Goal: Information Seeking & Learning: Learn about a topic

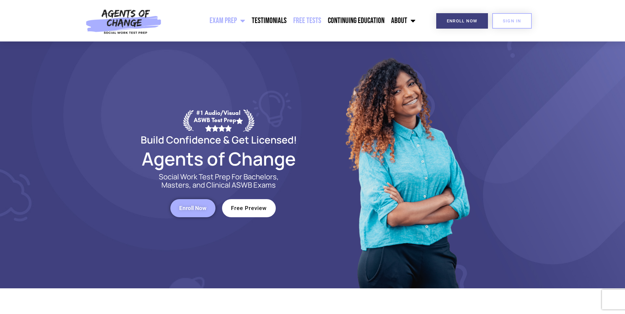
click at [305, 20] on link "Free Tests" at bounding box center [307, 21] width 35 height 16
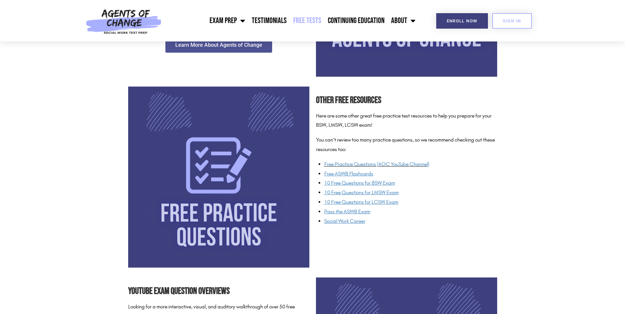
scroll to position [428, 0]
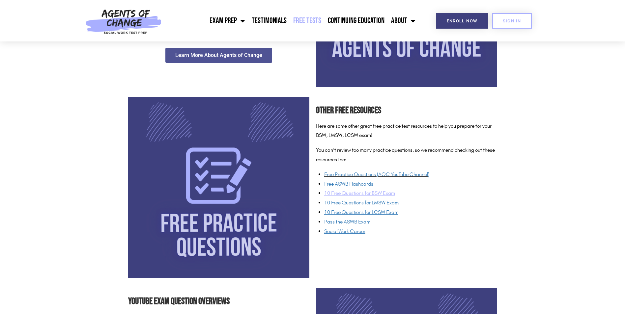
click at [364, 196] on span "10 Free Questions for BSW Exam" at bounding box center [359, 193] width 71 height 6
click at [507, 27] on link "SIGN IN" at bounding box center [512, 20] width 40 height 15
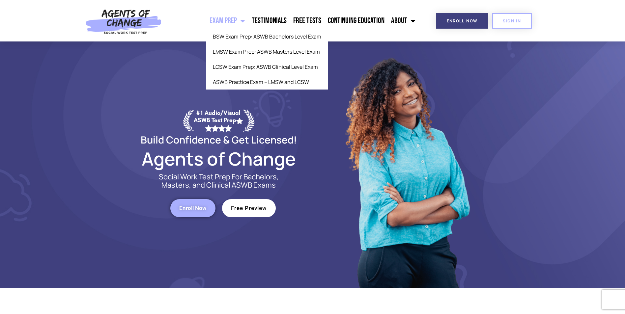
click at [238, 20] on link "Exam Prep" at bounding box center [227, 21] width 42 height 16
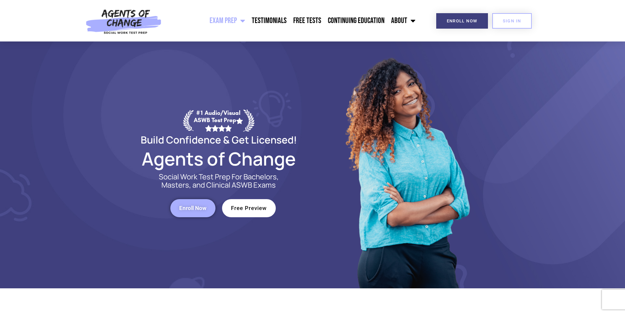
click at [238, 20] on link "Exam Prep" at bounding box center [227, 21] width 42 height 16
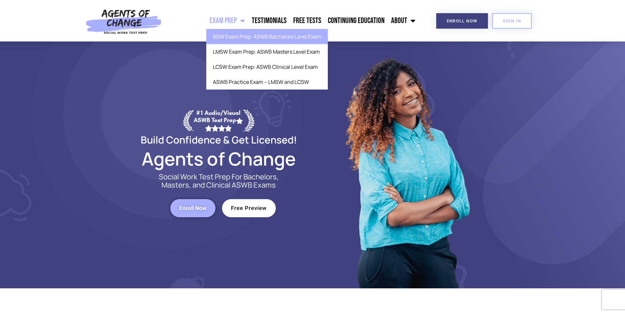
click at [237, 35] on link "BSW Exam Prep: ASWB Bachelors Level Exam" at bounding box center [266, 36] width 121 height 15
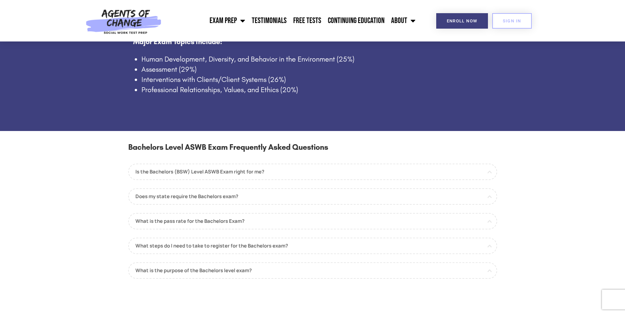
scroll to position [494, 0]
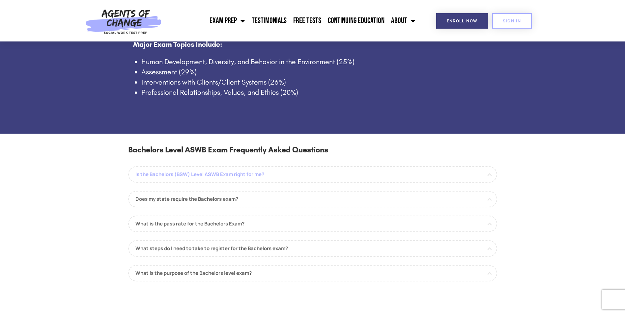
click at [425, 177] on link "Is the Bachelors (BSW) Level ASWB Exam right for me?" at bounding box center [312, 174] width 369 height 16
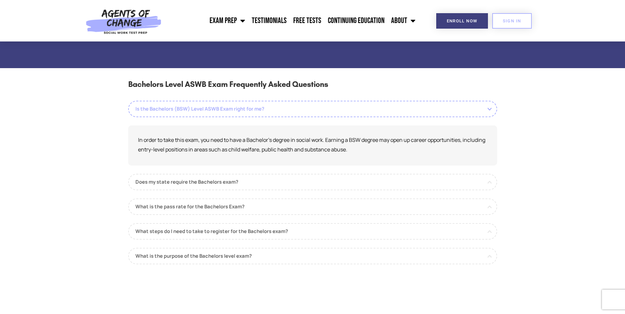
scroll to position [560, 0]
click at [425, 177] on link "Does my state require the Bachelors exam?" at bounding box center [312, 181] width 369 height 16
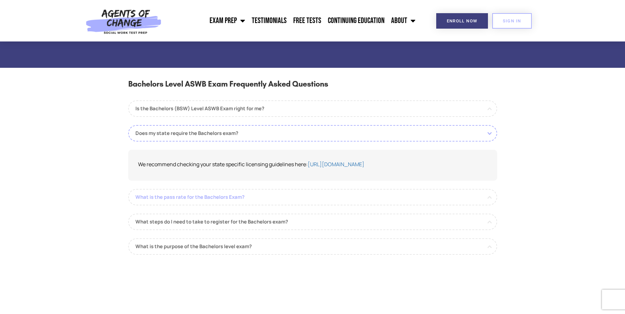
click at [406, 199] on link "What is the pass rate for the Bachelors Exam?" at bounding box center [312, 197] width 369 height 16
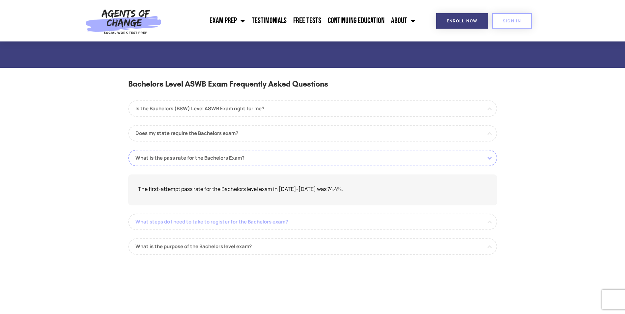
click at [411, 227] on link "What steps do I need to take to register for the Bachelors exam?" at bounding box center [312, 222] width 369 height 16
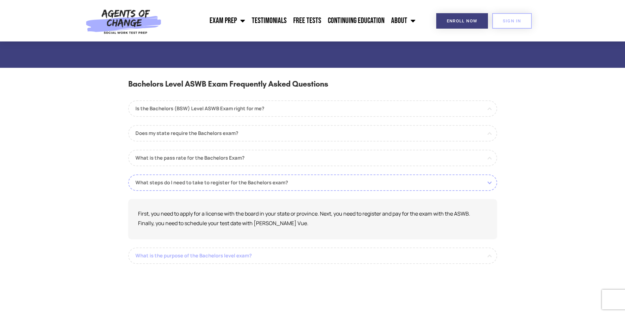
click at [411, 251] on link "What is the purpose of the Bachelors level exam?" at bounding box center [312, 256] width 369 height 16
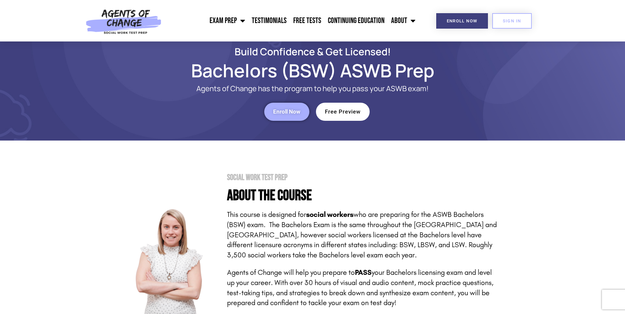
scroll to position [0, 0]
